Goal: Information Seeking & Learning: Find specific fact

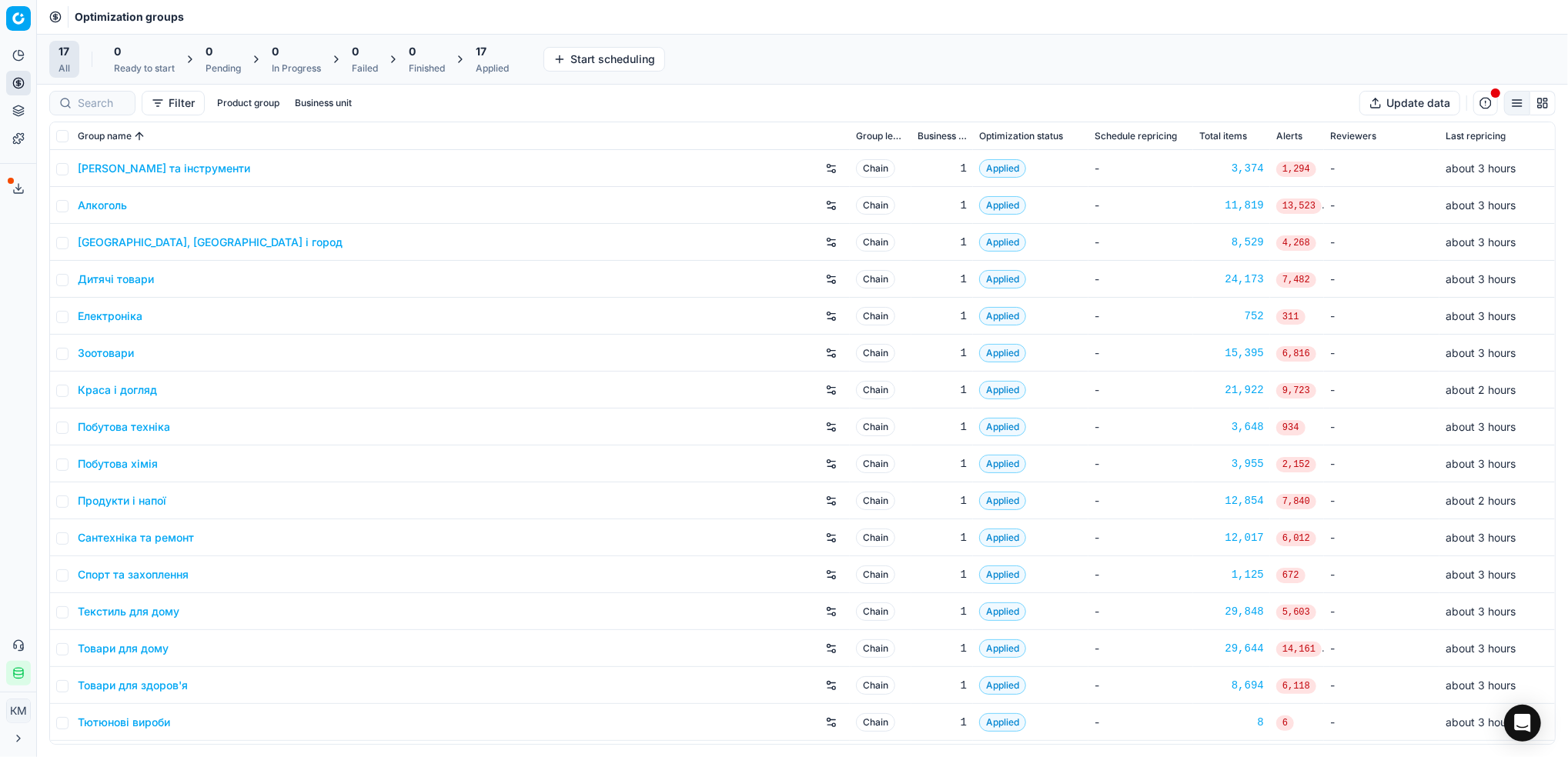
click at [111, 393] on link "Краса і догляд" at bounding box center [118, 390] width 80 height 15
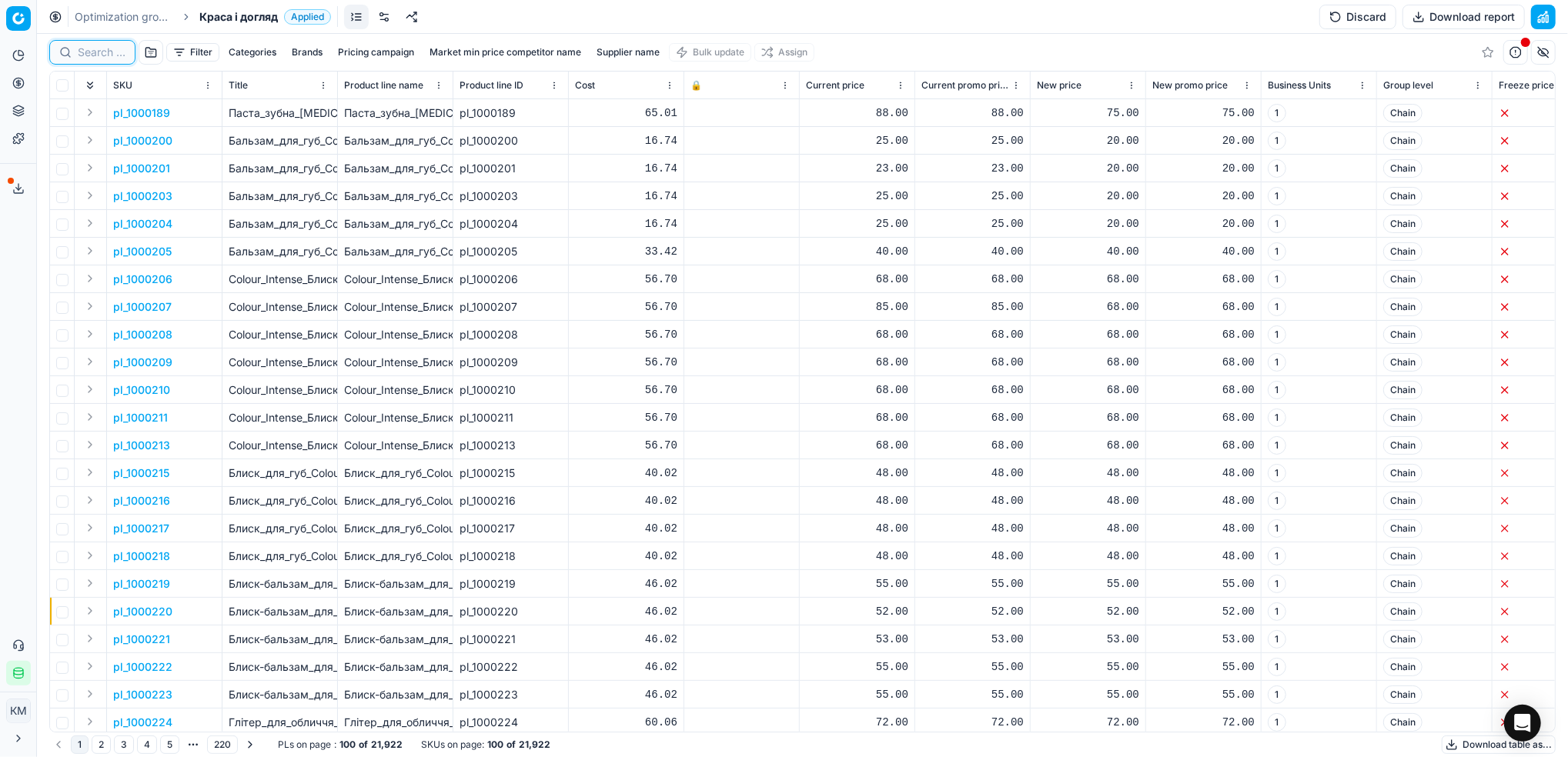
click at [97, 57] on input at bounding box center [102, 52] width 48 height 15
paste input "_725295"
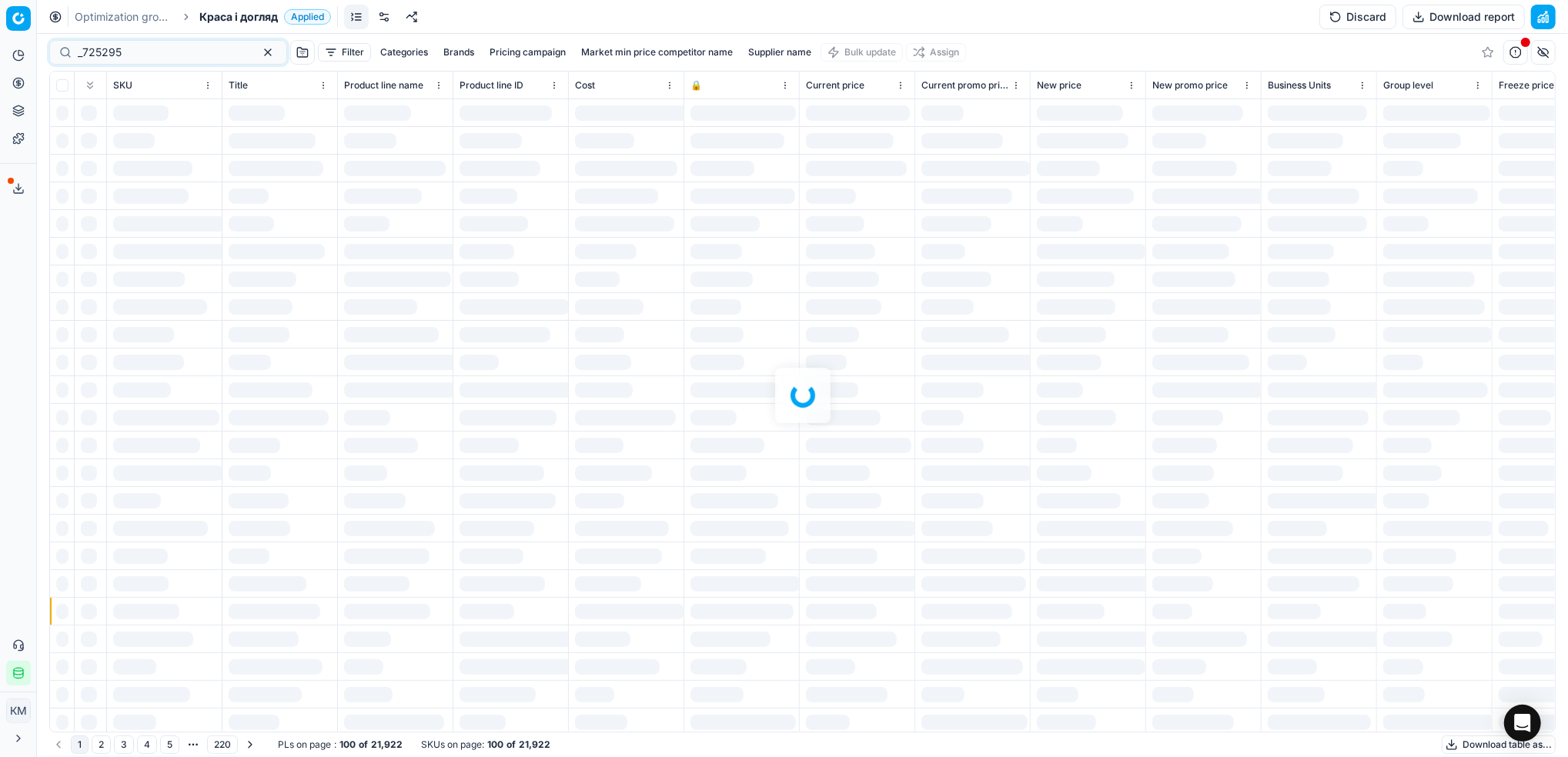
click at [83, 59] on div at bounding box center [802, 396] width 1531 height 724
click at [83, 54] on div at bounding box center [802, 396] width 1531 height 724
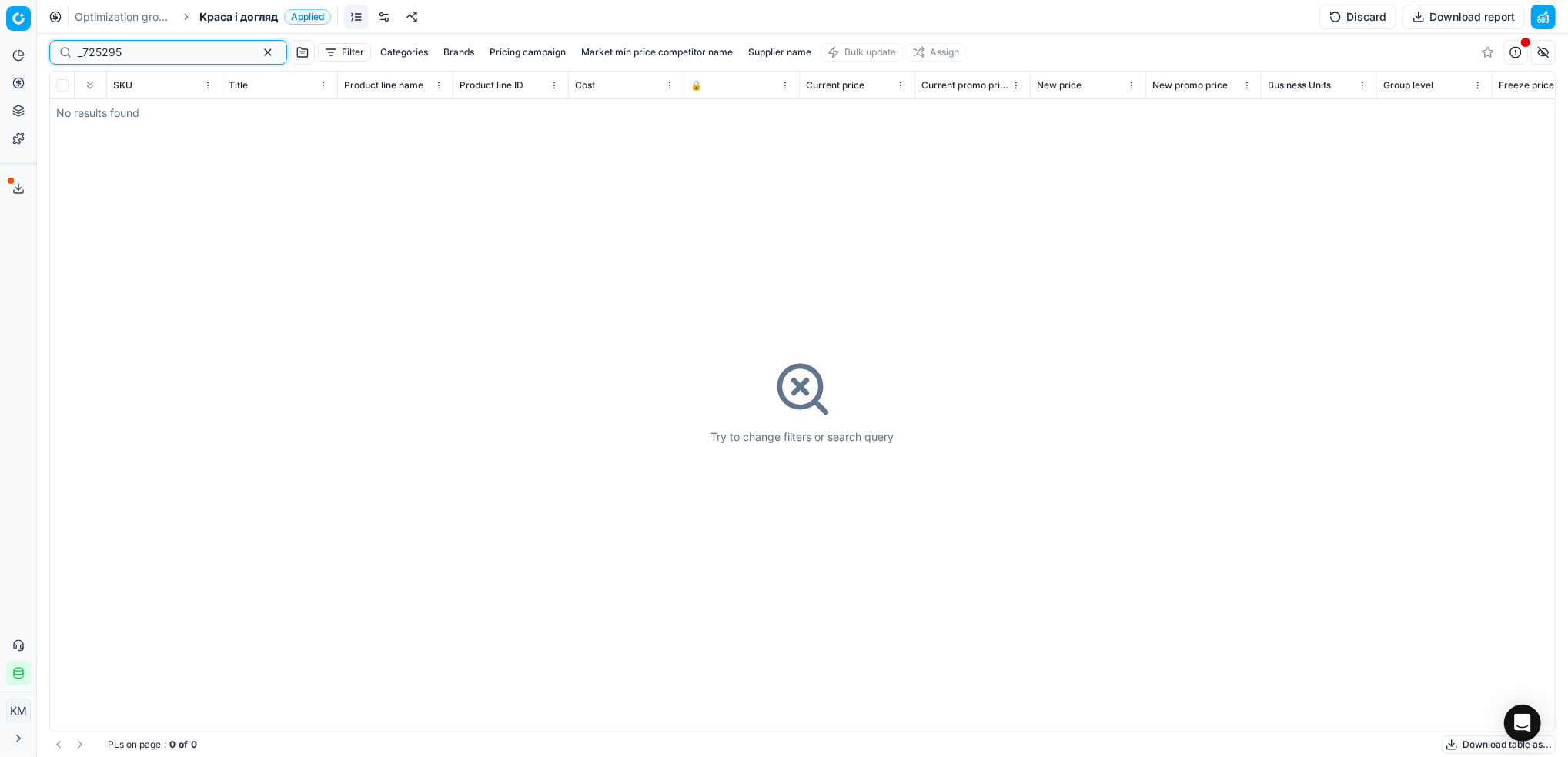
click at [83, 54] on input "_725295" at bounding box center [162, 52] width 169 height 15
type input "725295"
drag, startPoint x: 136, startPoint y: 58, endPoint x: 219, endPoint y: 65, distance: 83.3
click at [54, 57] on div "725295" at bounding box center [168, 52] width 238 height 25
click at [136, 11] on link "Optimization groups" at bounding box center [124, 17] width 99 height 15
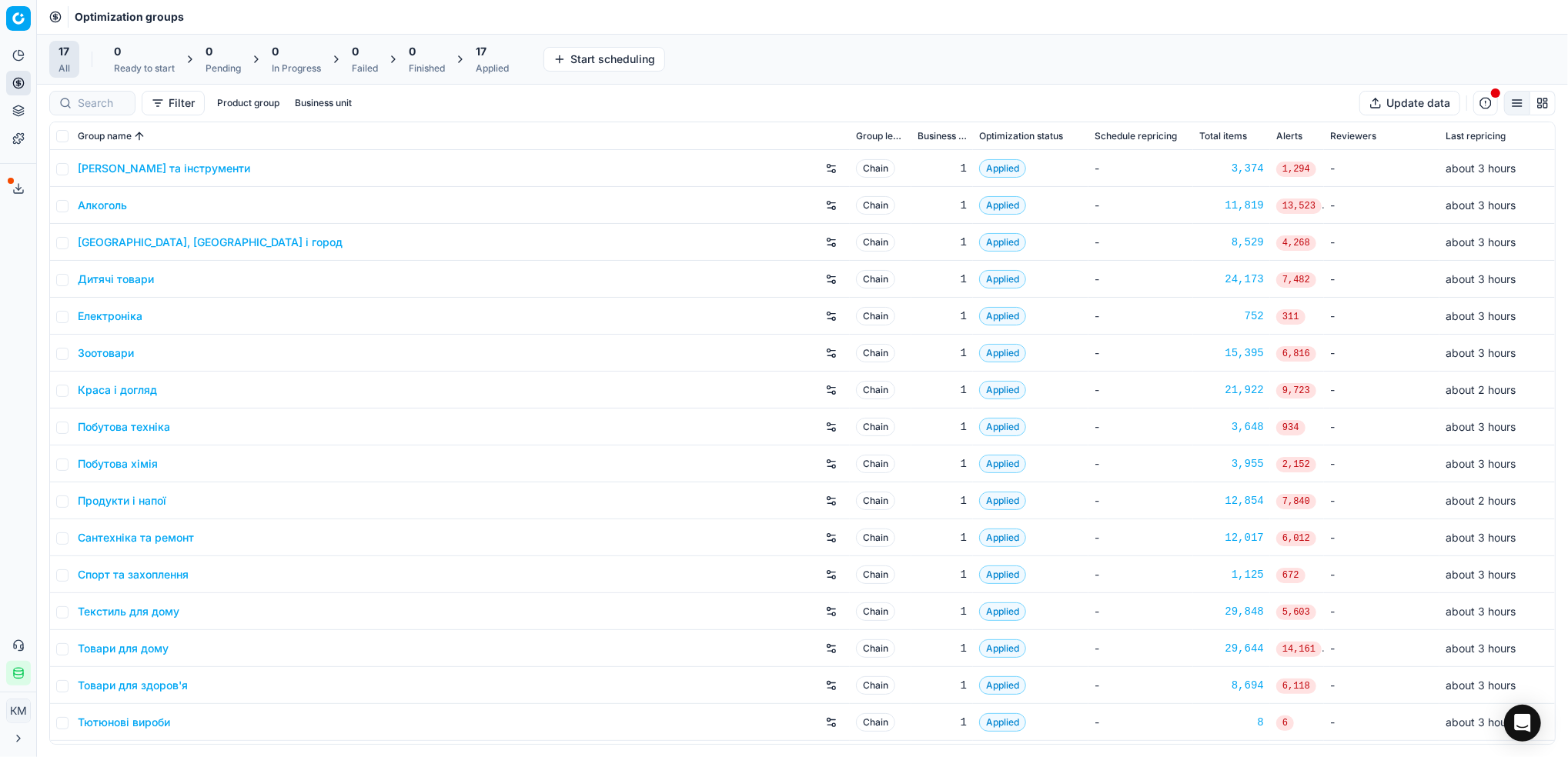
click at [129, 279] on link "Дитячі товари" at bounding box center [116, 279] width 76 height 15
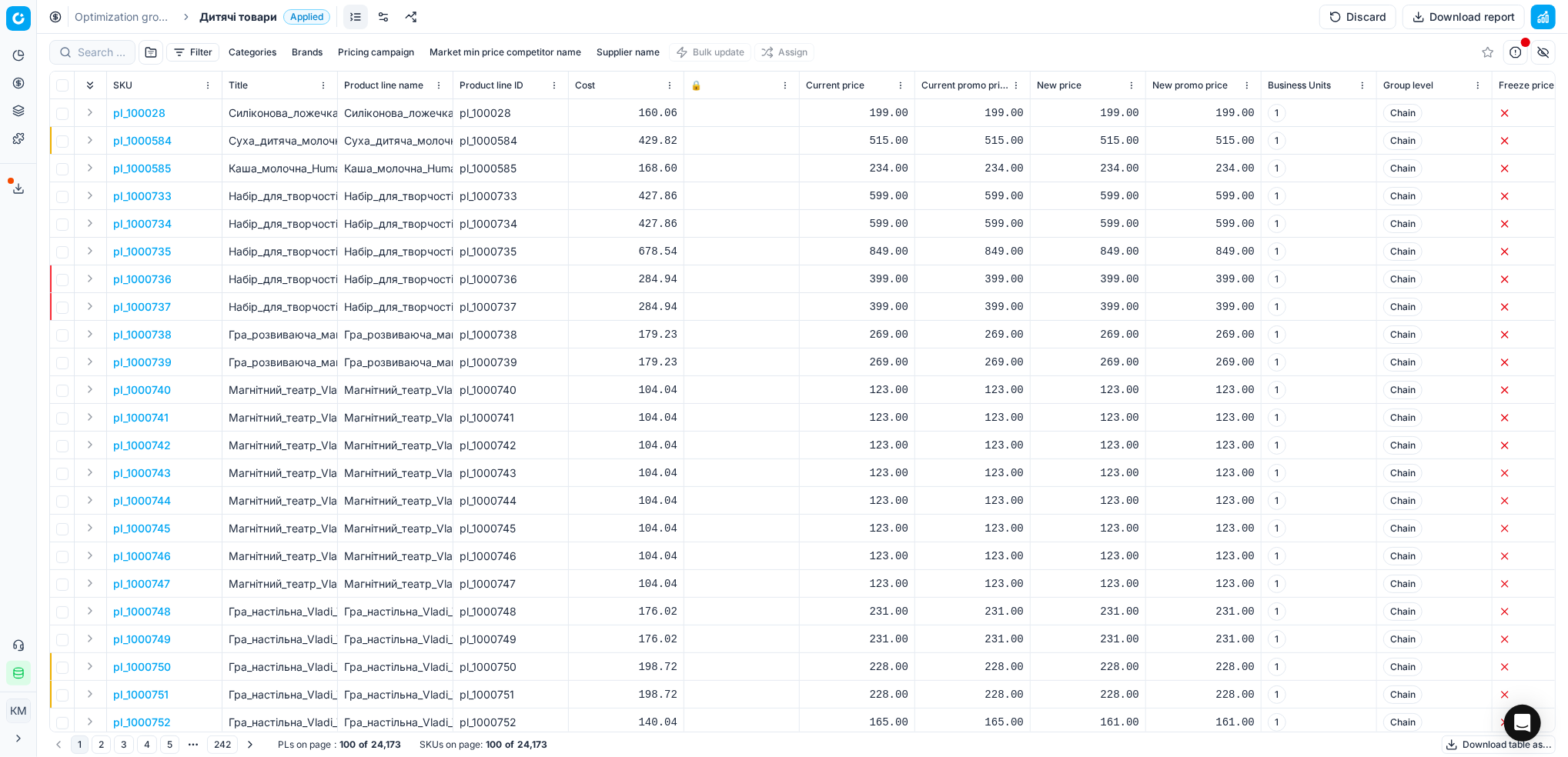
click at [101, 60] on div at bounding box center [92, 52] width 86 height 25
paste input "725295"
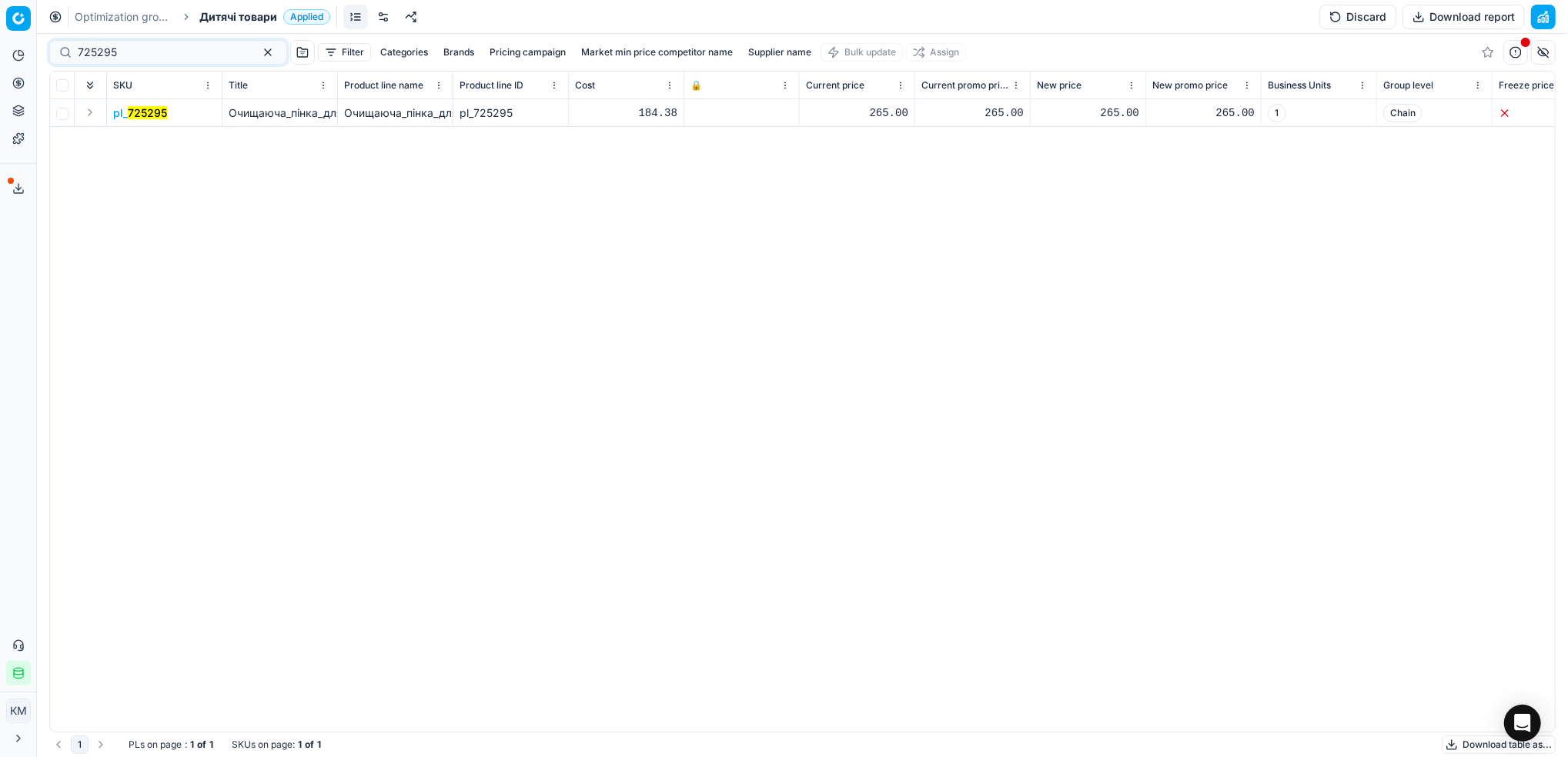
click at [135, 115] on mark "725295" at bounding box center [147, 113] width 39 height 13
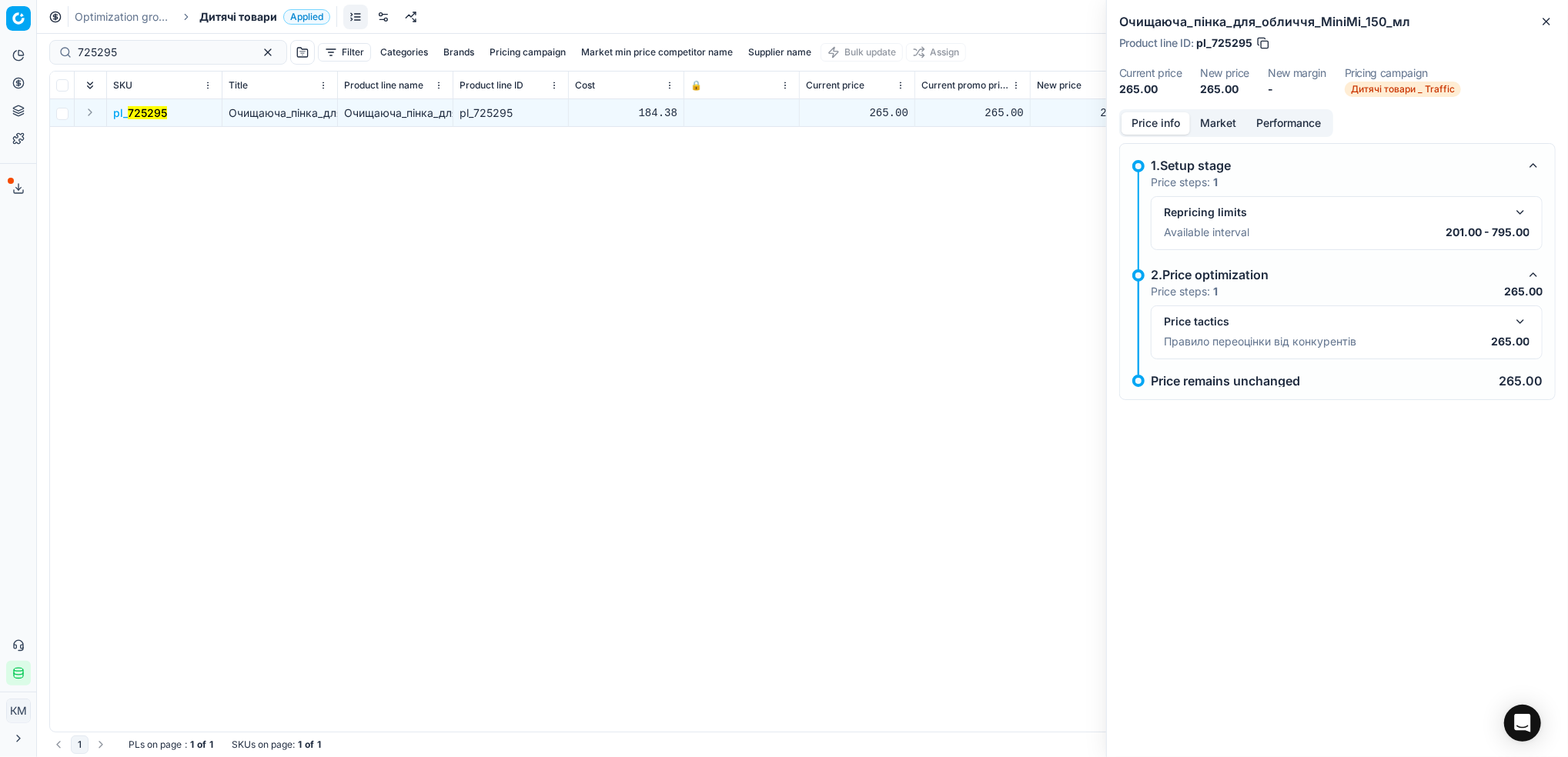
click at [1212, 131] on button "Market" at bounding box center [1218, 123] width 56 height 22
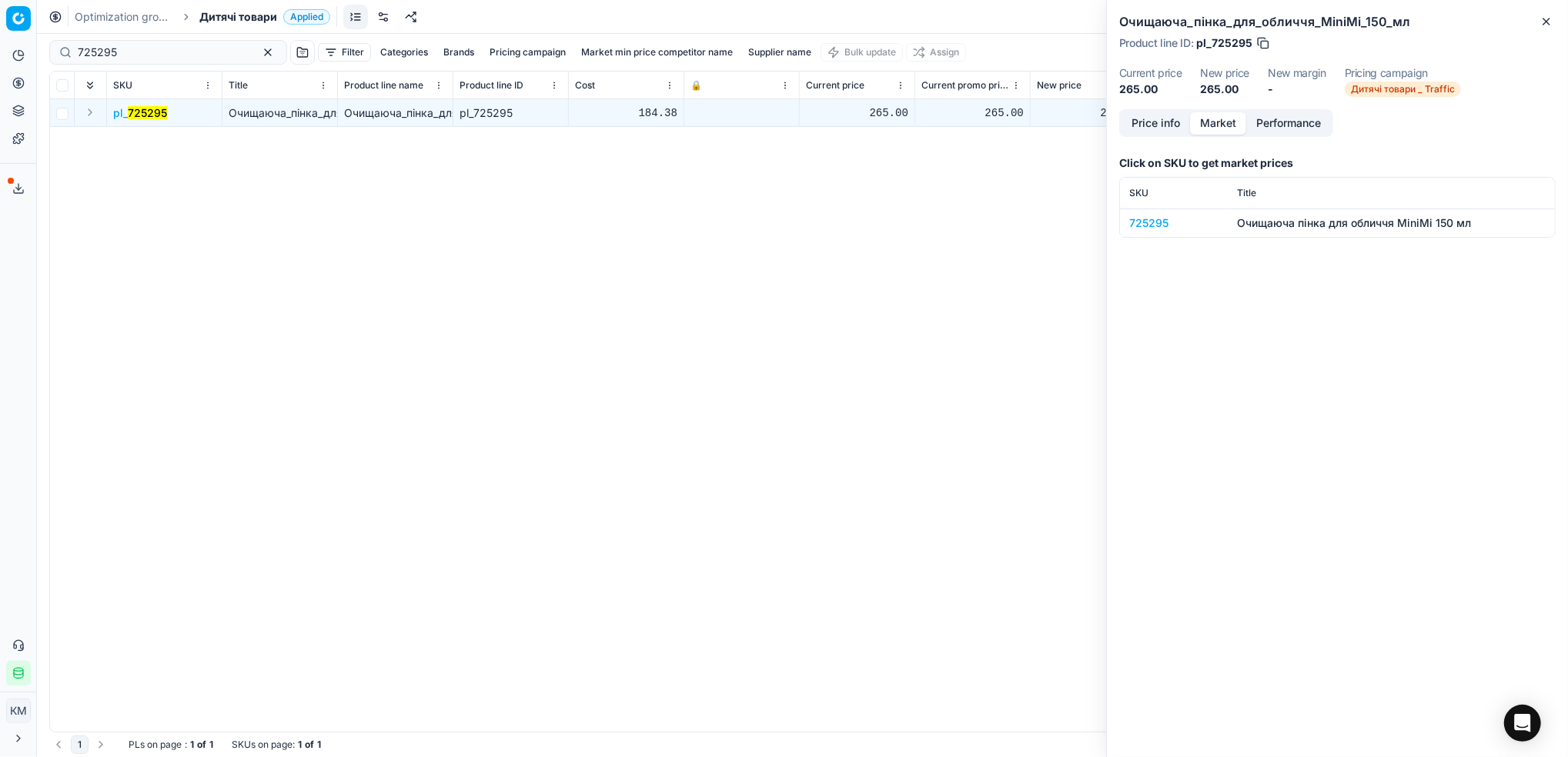
click at [1146, 219] on div "725295" at bounding box center [1173, 223] width 89 height 15
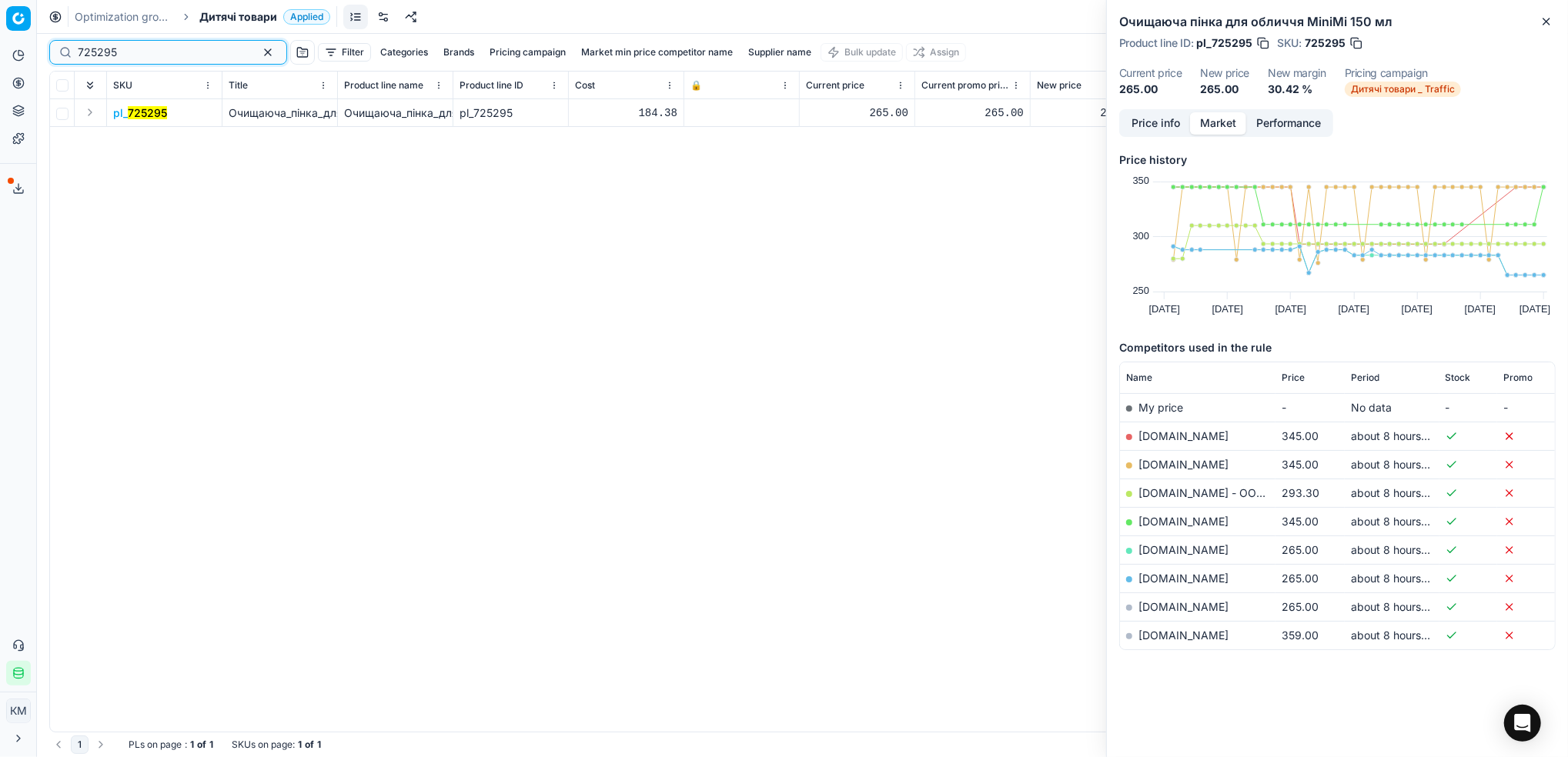
drag, startPoint x: 47, startPoint y: 54, endPoint x: 69, endPoint y: 41, distance: 25.6
click at [9, 52] on div "Pricing platform Analytics Pricing Product portfolio Templates Export service 5…" at bounding box center [784, 378] width 1568 height 757
paste input "4"
click at [146, 113] on mark "725294" at bounding box center [148, 113] width 40 height 13
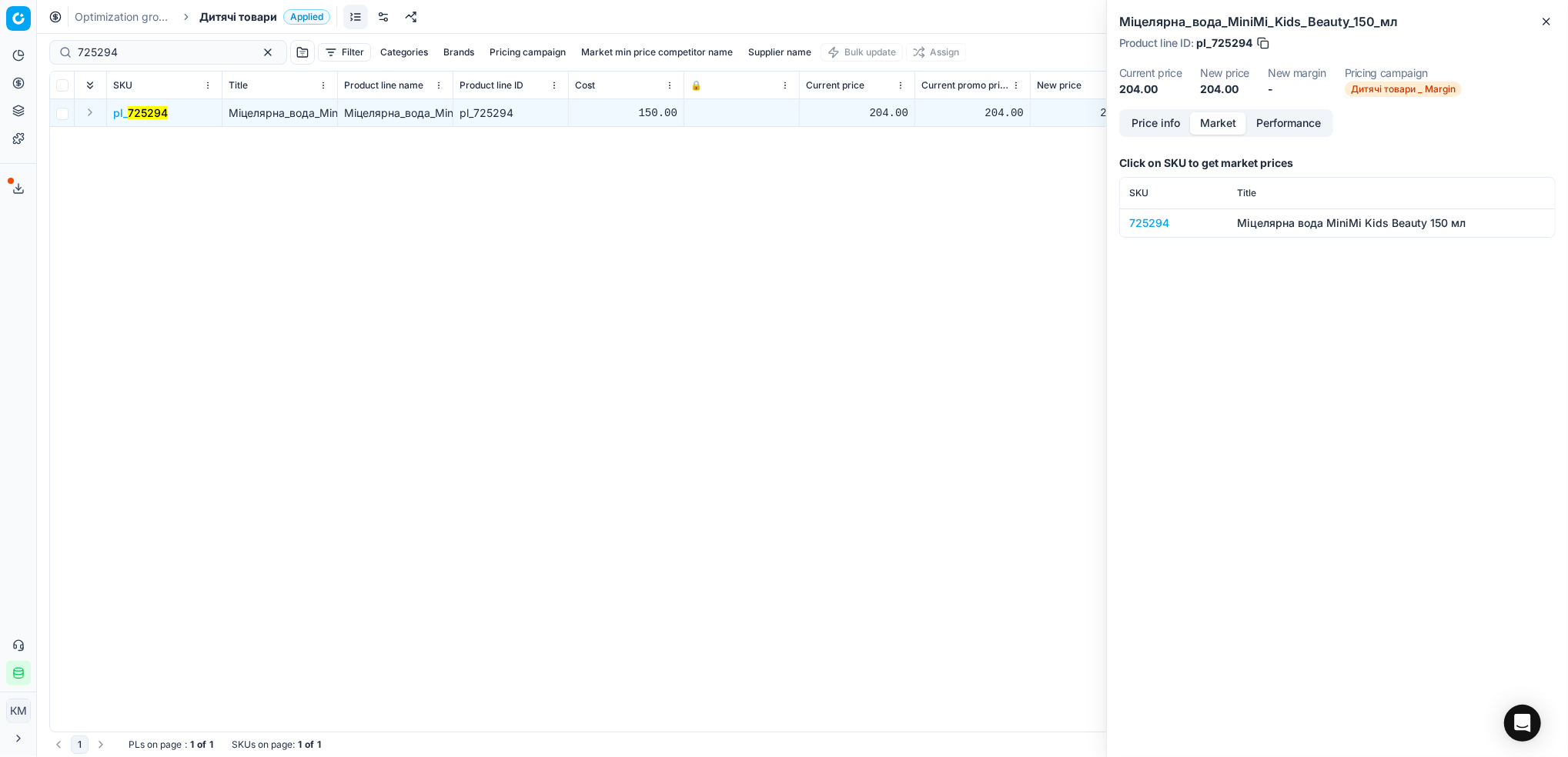
click at [1149, 239] on div "Click on SKU to get market prices SKU Title 725294 Міцелярна вода MiniMi Kids B…" at bounding box center [1337, 196] width 437 height 107
click at [1155, 228] on div "725294" at bounding box center [1173, 223] width 89 height 15
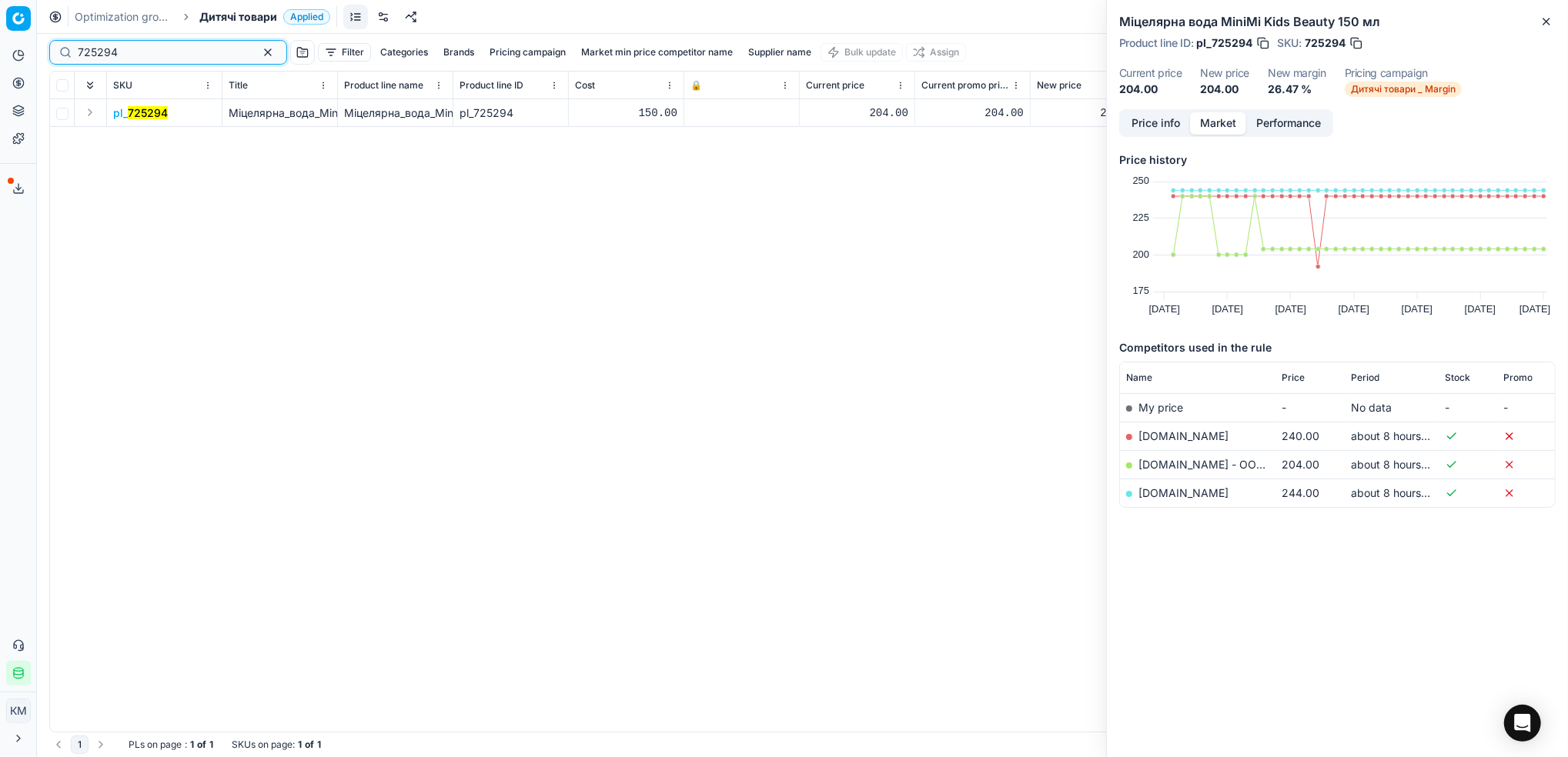
drag, startPoint x: 137, startPoint y: 58, endPoint x: 1, endPoint y: 41, distance: 137.1
click at [1, 41] on div "Pricing platform Analytics Pricing Product portfolio Templates Export service 5…" at bounding box center [784, 378] width 1568 height 757
type input "725297"
click at [156, 107] on mark "725297" at bounding box center [147, 113] width 39 height 13
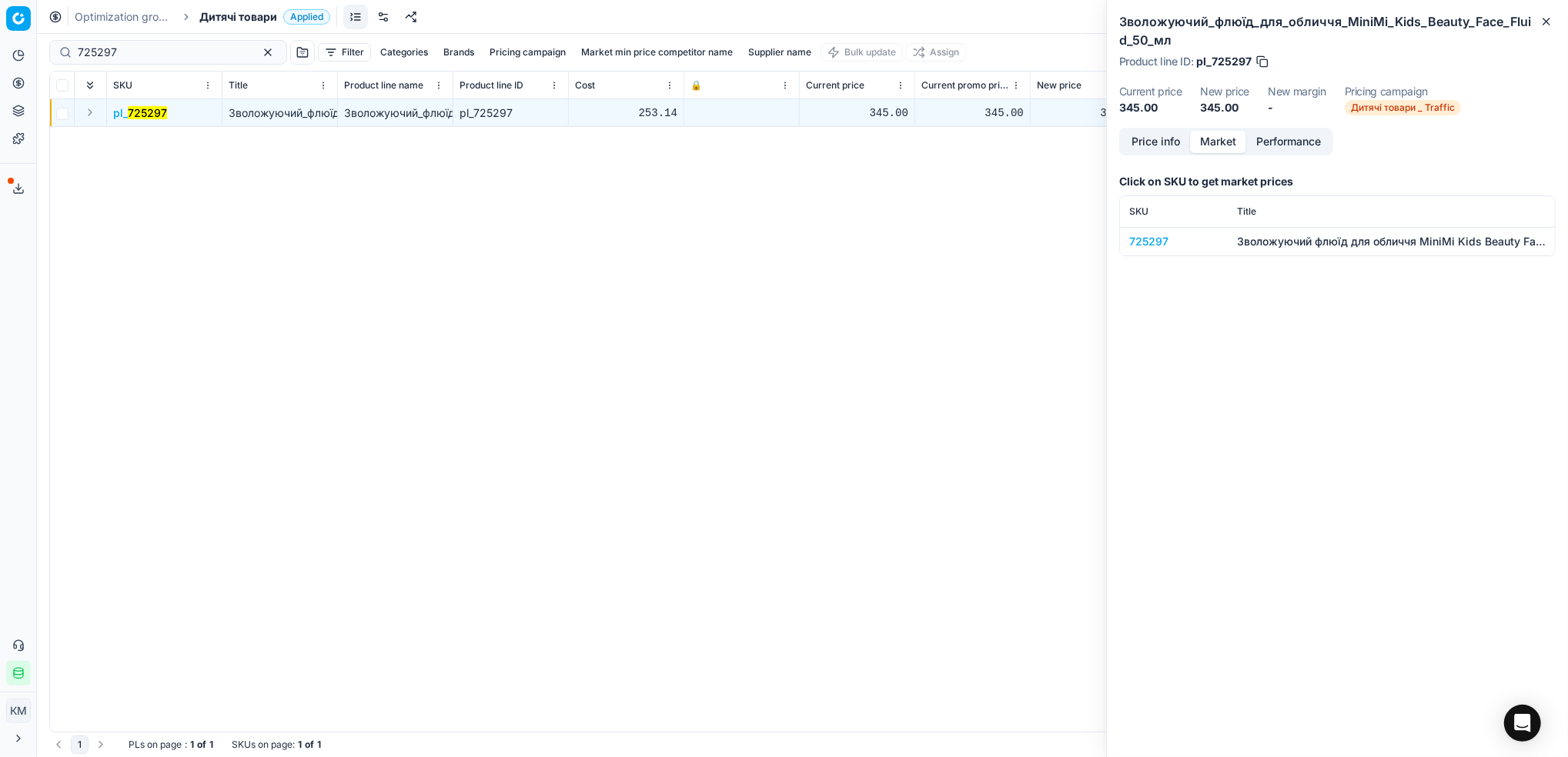
click at [1160, 242] on div "725297" at bounding box center [1173, 241] width 89 height 15
